Goal: Find specific page/section: Find specific page/section

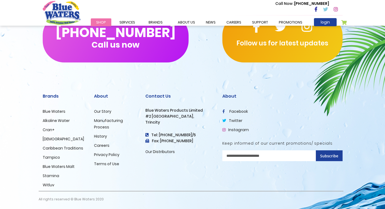
scroll to position [540, 0]
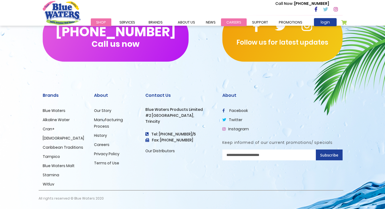
click at [228, 23] on link "careers" at bounding box center [234, 22] width 26 height 8
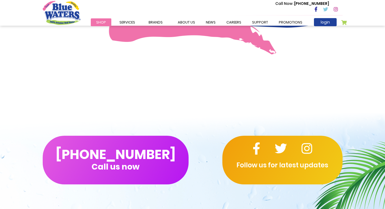
scroll to position [405, 0]
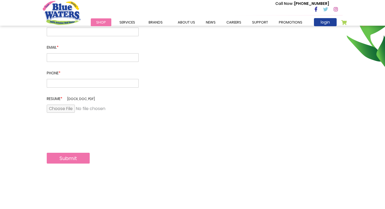
scroll to position [135, 0]
click at [224, 22] on link "careers" at bounding box center [234, 22] width 26 height 8
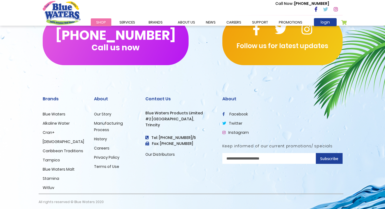
scroll to position [540, 0]
